Goal: Task Accomplishment & Management: Manage account settings

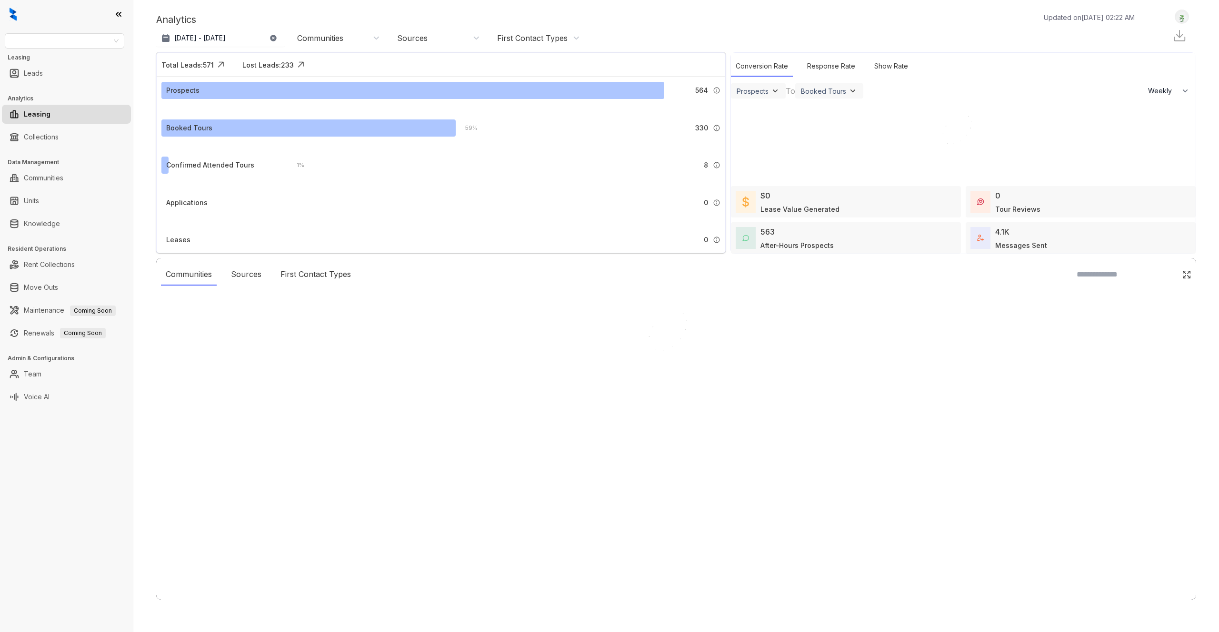
select select "******"
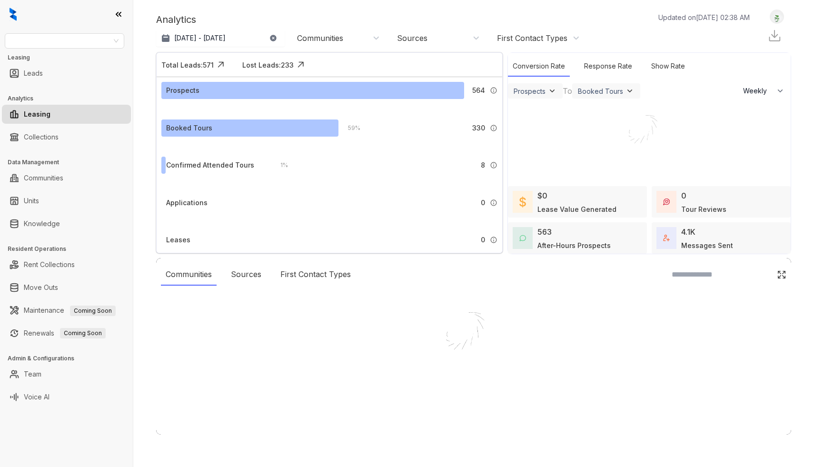
select select "******"
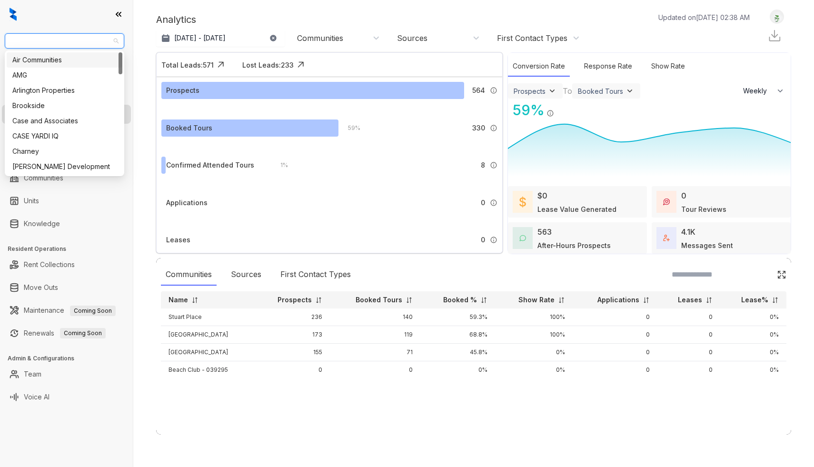
click at [73, 42] on input "search" at bounding box center [59, 41] width 99 height 14
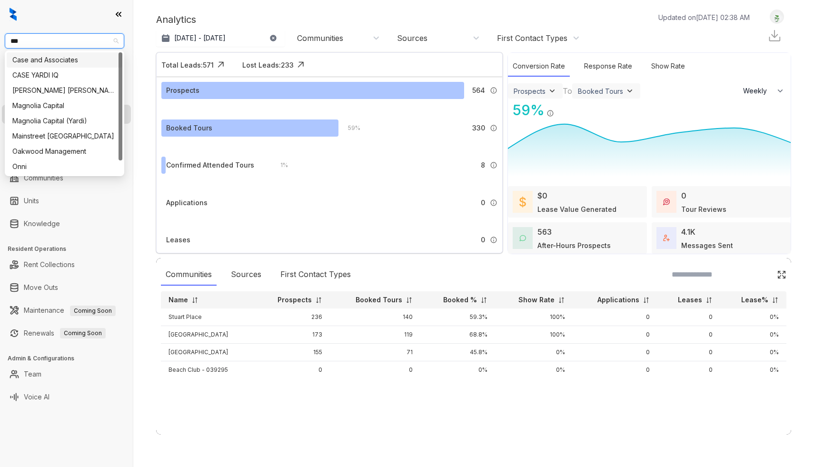
type input "****"
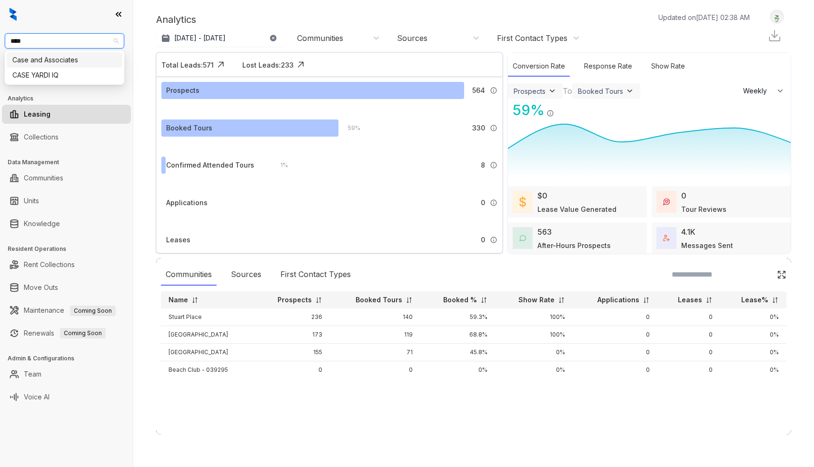
click at [68, 63] on div "Case and Associates" at bounding box center [64, 60] width 104 height 10
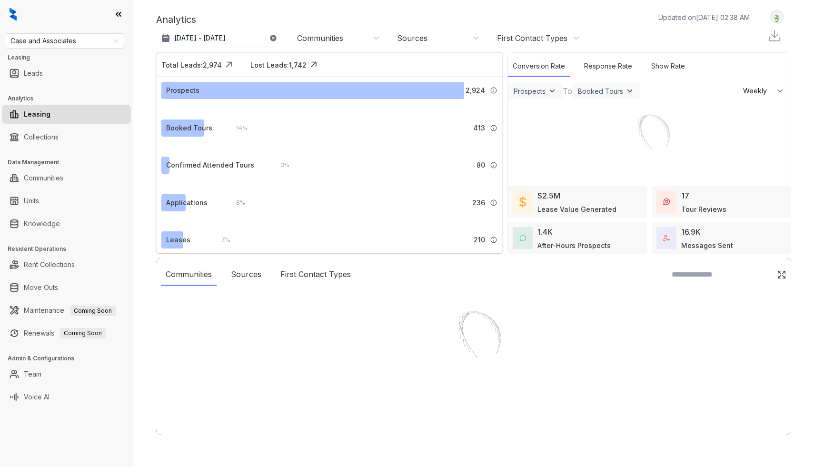
select select "******"
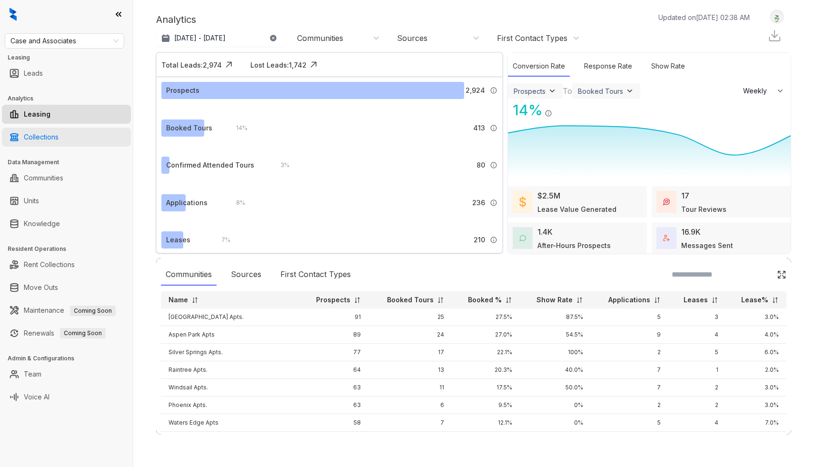
click at [45, 137] on link "Collections" at bounding box center [41, 137] width 35 height 19
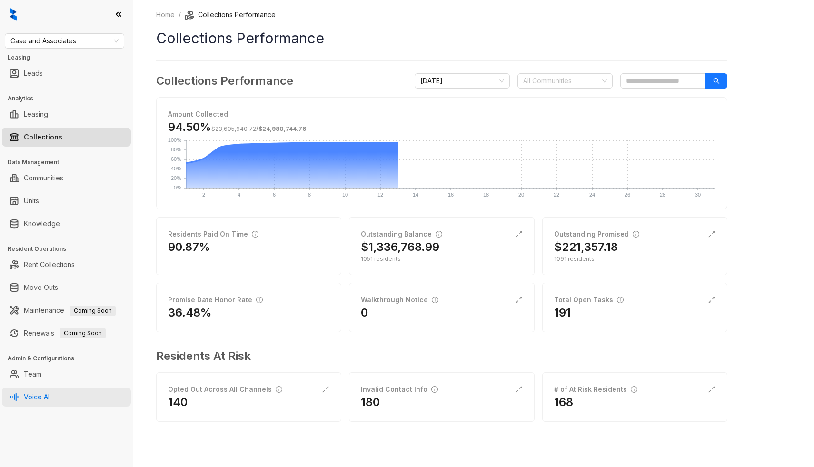
click at [48, 394] on link "Voice AI" at bounding box center [37, 397] width 26 height 19
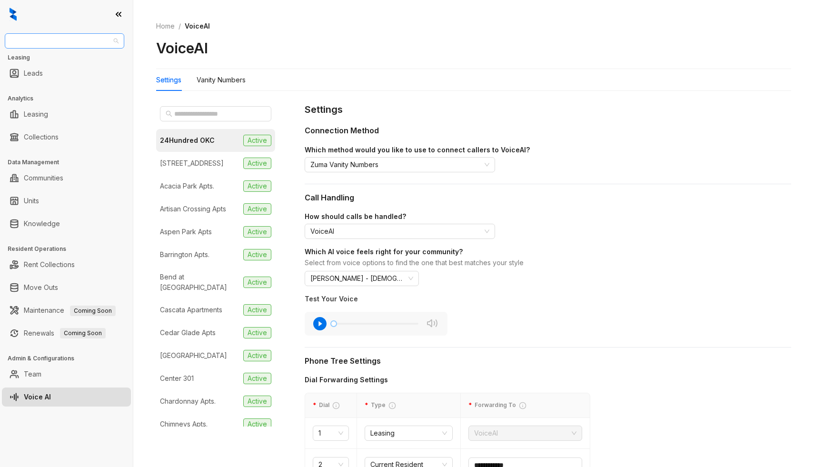
click at [78, 41] on span "Case and Associates" at bounding box center [64, 41] width 108 height 14
type input "****"
click at [71, 61] on div "Haus Group" at bounding box center [64, 60] width 104 height 10
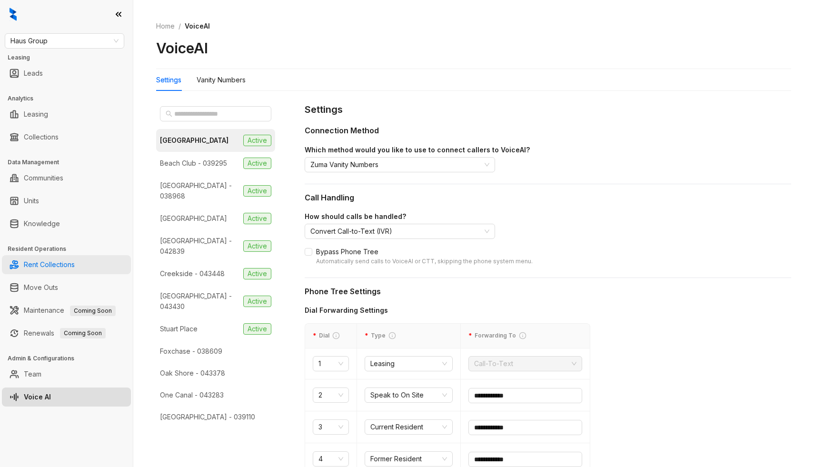
click at [50, 263] on link "Rent Collections" at bounding box center [49, 264] width 51 height 19
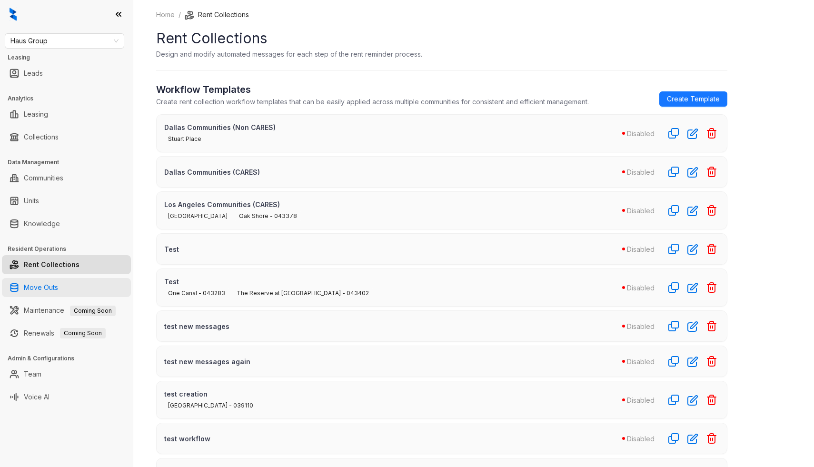
click at [58, 291] on link "Move Outs" at bounding box center [41, 287] width 34 height 19
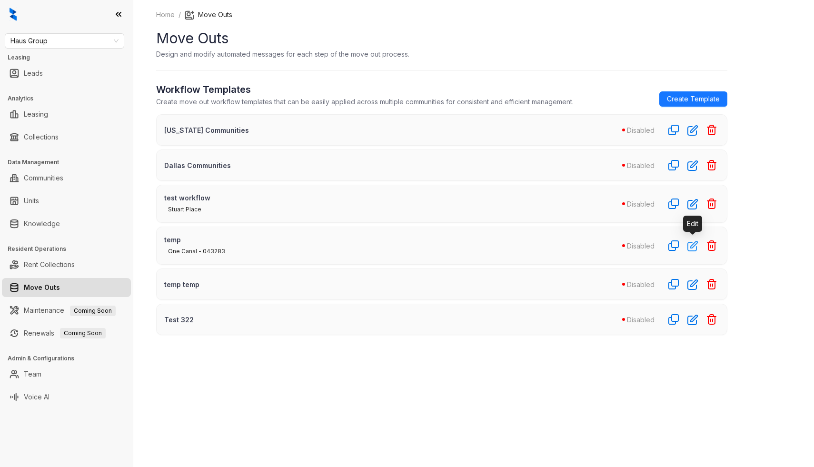
click at [693, 242] on icon "button" at bounding box center [692, 245] width 11 height 11
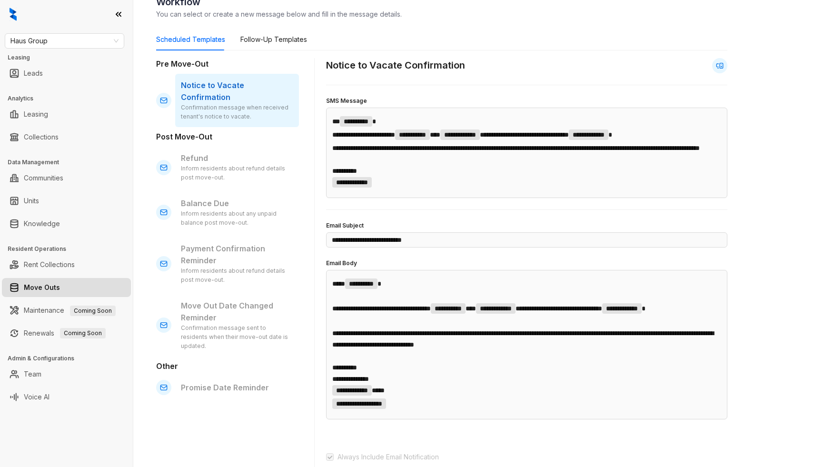
scroll to position [216, 0]
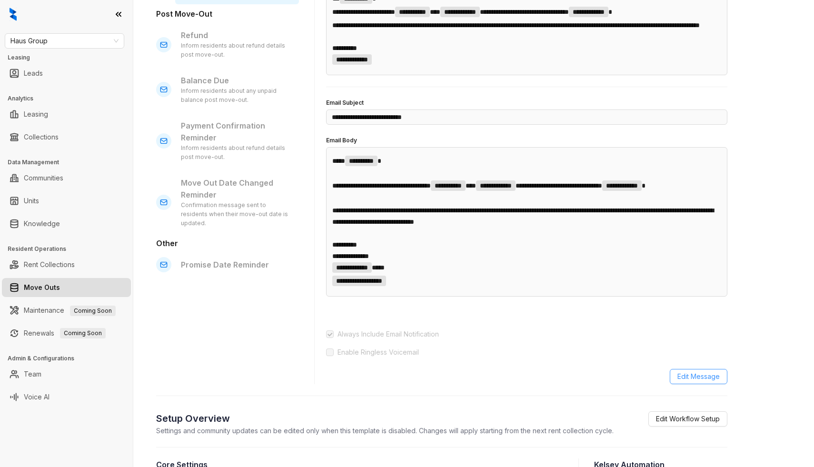
click at [691, 382] on span "Edit Message" at bounding box center [698, 376] width 42 height 10
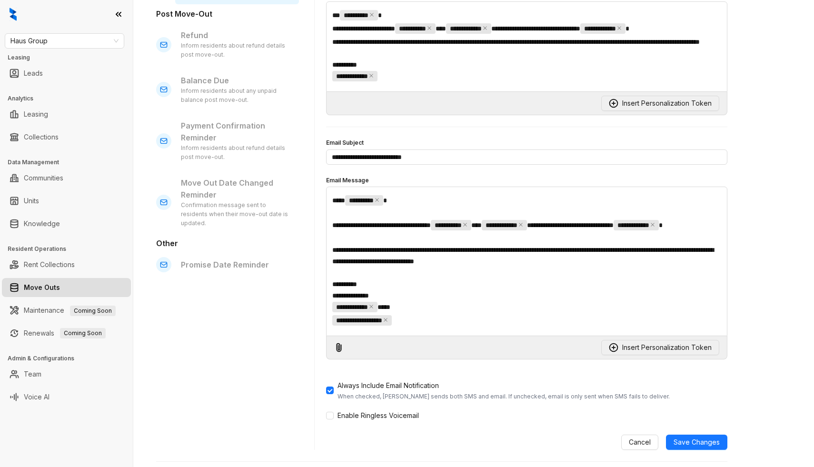
click at [353, 423] on div "Enable Ringless Voicemail" at bounding box center [526, 415] width 401 height 15
click at [353, 421] on span "Enable Ringless Voicemail" at bounding box center [378, 415] width 89 height 10
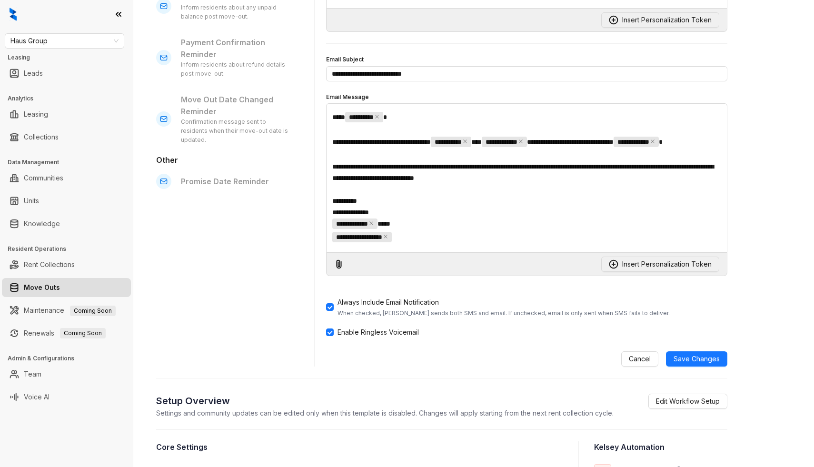
scroll to position [301, 0]
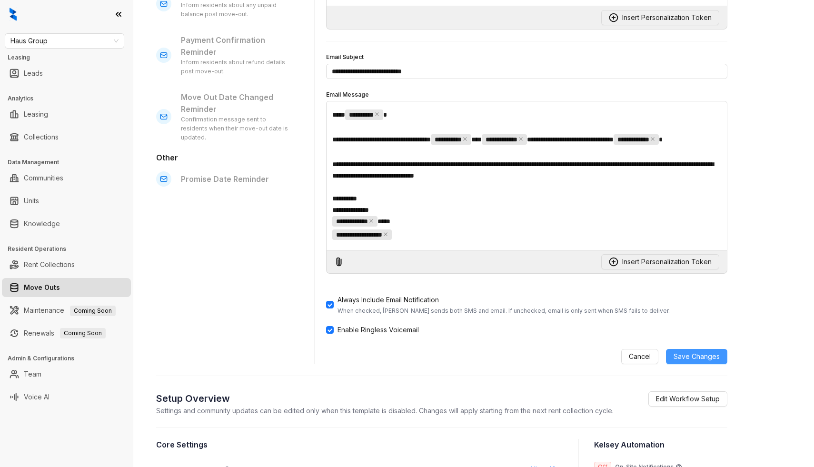
click at [691, 362] on span "Save Changes" at bounding box center [697, 356] width 46 height 10
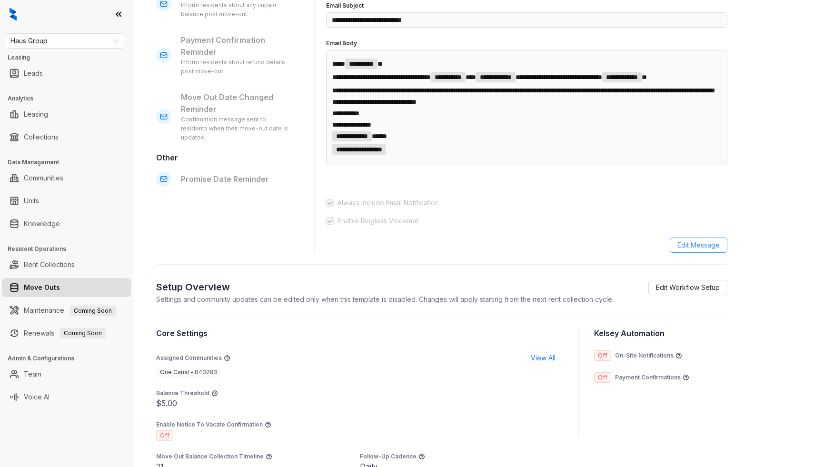
click at [703, 250] on span "Edit Message" at bounding box center [698, 245] width 42 height 10
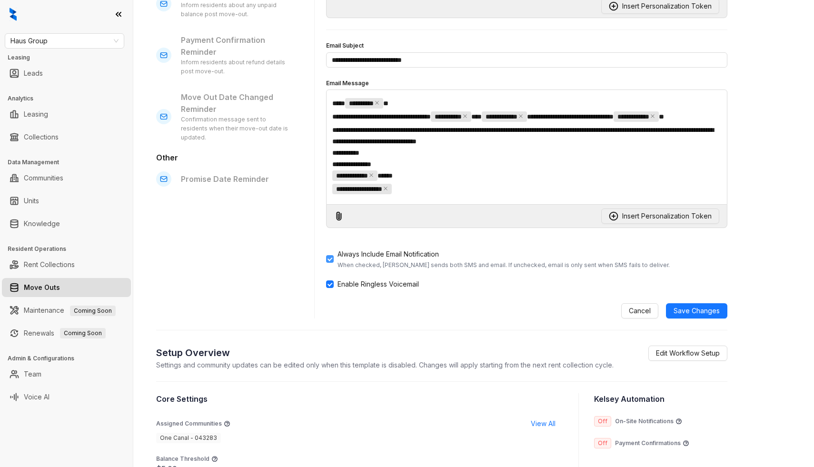
click at [346, 259] on div "Always Include Email Notification" at bounding box center [504, 254] width 332 height 10
click at [346, 289] on span "Enable Ringless Voicemail" at bounding box center [378, 284] width 89 height 10
click at [697, 316] on span "Save Changes" at bounding box center [697, 311] width 46 height 10
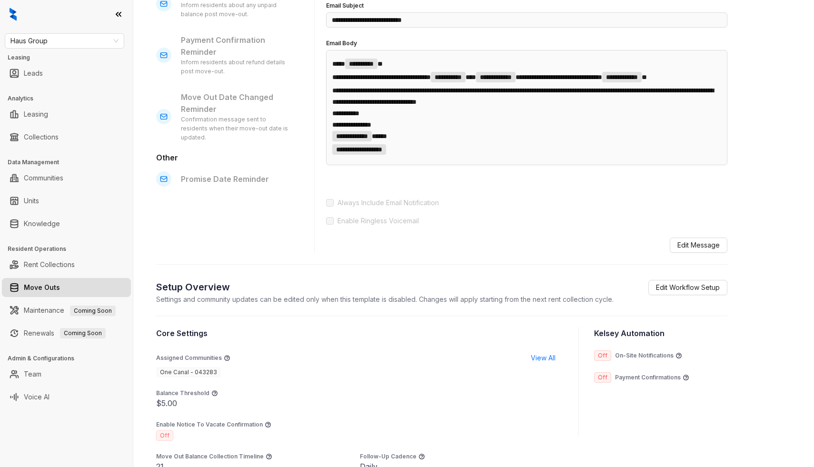
click at [35, 408] on ul "Voice AI" at bounding box center [66, 397] width 133 height 23
click at [34, 407] on ul "Voice AI" at bounding box center [66, 397] width 133 height 23
click at [31, 395] on link "Voice AI" at bounding box center [37, 397] width 26 height 19
